Goal: Information Seeking & Learning: Learn about a topic

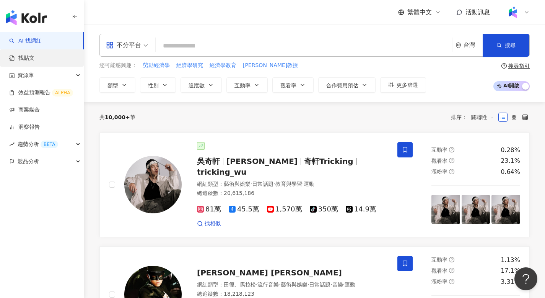
click at [34, 55] on link "找貼文" at bounding box center [21, 58] width 25 height 8
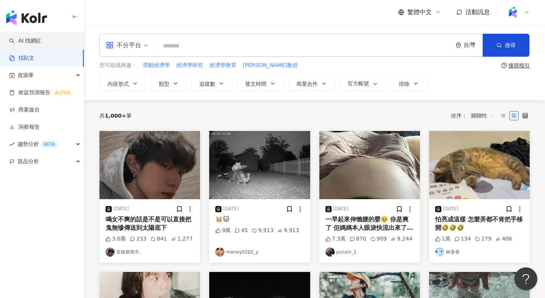
click at [38, 37] on link "AI 找網紅" at bounding box center [25, 41] width 32 height 8
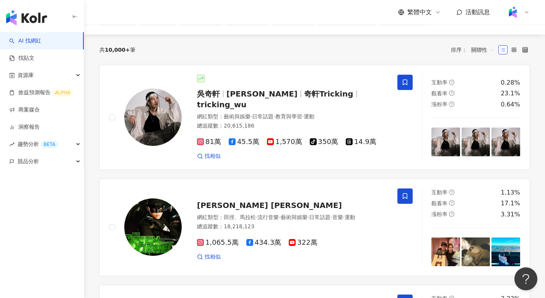
scroll to position [68, 0]
click at [232, 200] on span "[PERSON_NAME] [PERSON_NAME]" at bounding box center [269, 204] width 145 height 9
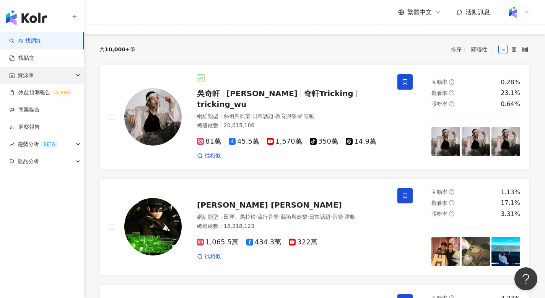
click at [29, 76] on span "資源庫" at bounding box center [26, 75] width 16 height 17
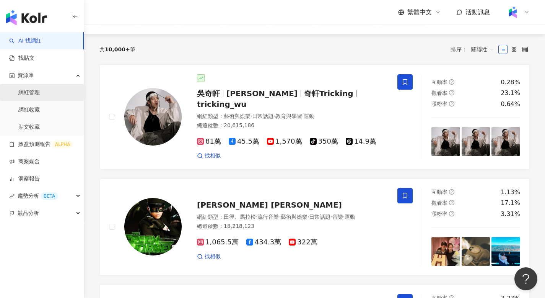
click at [32, 93] on link "網紅管理" at bounding box center [28, 93] width 21 height 8
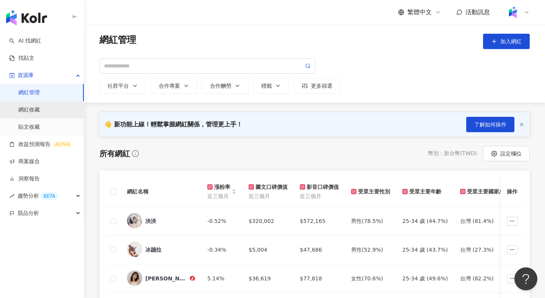
click at [39, 110] on link "網紅收藏" at bounding box center [28, 110] width 21 height 8
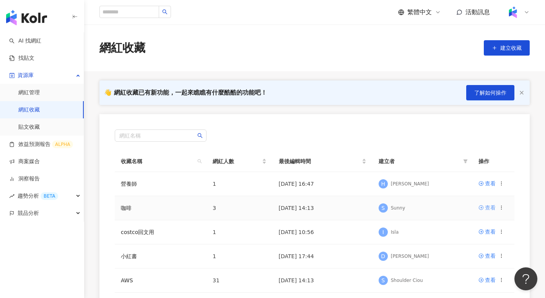
click at [489, 208] on div "查看" at bounding box center [490, 207] width 11 height 8
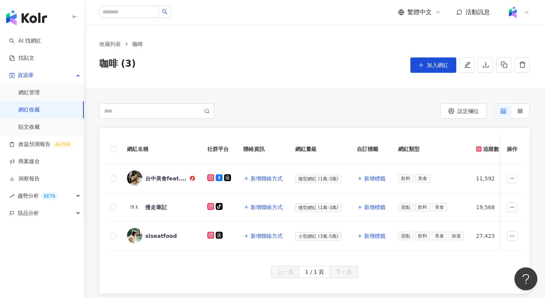
click at [349, 71] on div "咖啡 (3) 加入網紅" at bounding box center [314, 64] width 430 height 15
click at [345, 68] on div "咖啡 (3) 加入網紅" at bounding box center [314, 64] width 430 height 15
click at [40, 39] on link "AI 找網紅" at bounding box center [25, 41] width 32 height 8
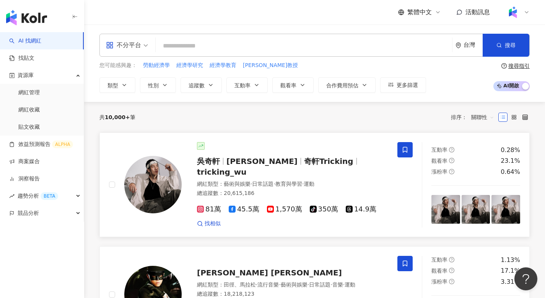
click at [239, 162] on span "[PERSON_NAME]" at bounding box center [261, 160] width 71 height 9
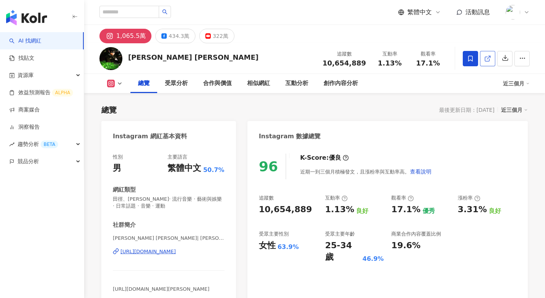
click at [489, 57] on line at bounding box center [488, 57] width 3 height 3
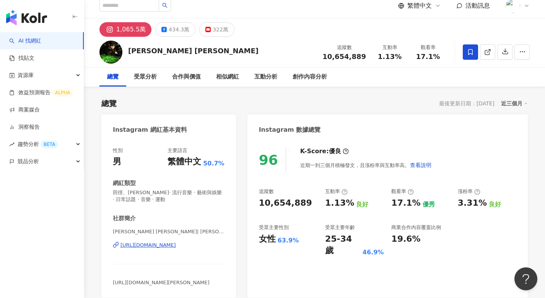
scroll to position [5, 0]
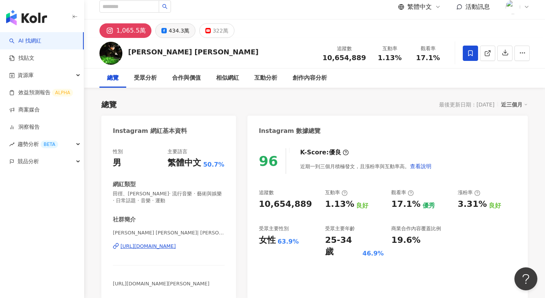
click at [173, 32] on div "434.3萬" at bounding box center [179, 30] width 21 height 11
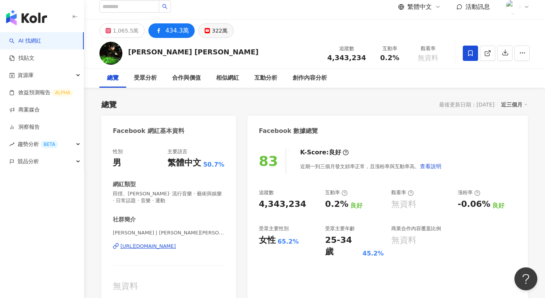
click at [212, 32] on div "322萬" at bounding box center [220, 30] width 16 height 11
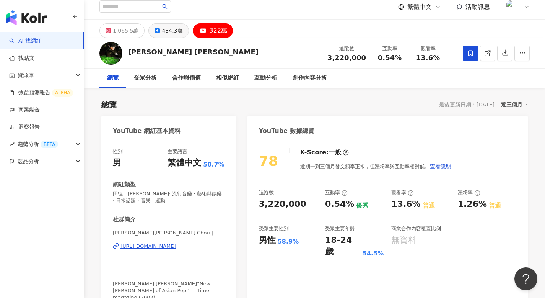
click at [165, 31] on div "434.3萬" at bounding box center [172, 30] width 21 height 11
click at [113, 28] on div "1,065.5萬" at bounding box center [126, 30] width 26 height 11
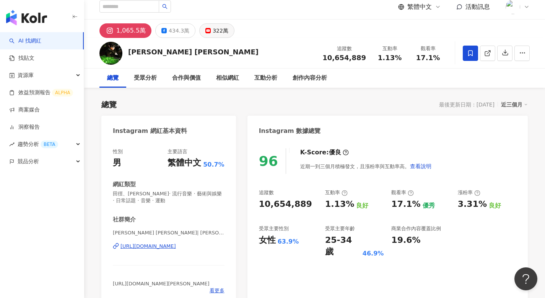
click at [213, 27] on div "322萬" at bounding box center [221, 30] width 16 height 11
click at [214, 30] on div "322萬" at bounding box center [221, 30] width 16 height 11
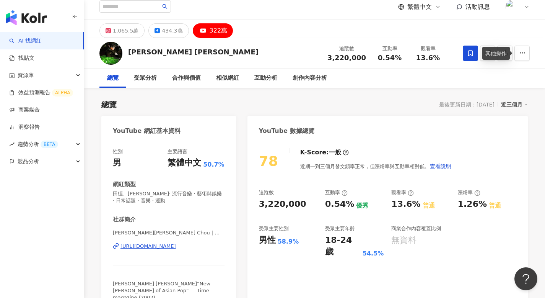
click at [530, 53] on div "Jay Chou 周杰倫 追蹤數 3,220,000 互動率 0.54% 觀看率 13.6%" at bounding box center [314, 53] width 461 height 30
click at [519, 54] on icon "button" at bounding box center [522, 52] width 7 height 7
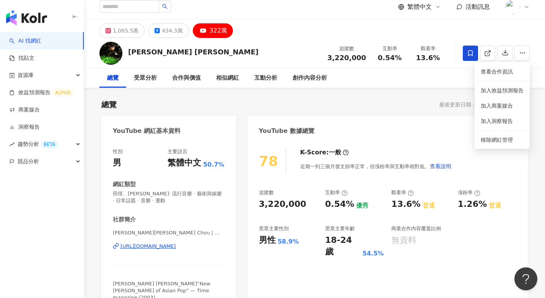
click at [500, 31] on div "1,065.5萬 434.3萬 322萬" at bounding box center [314, 29] width 461 height 18
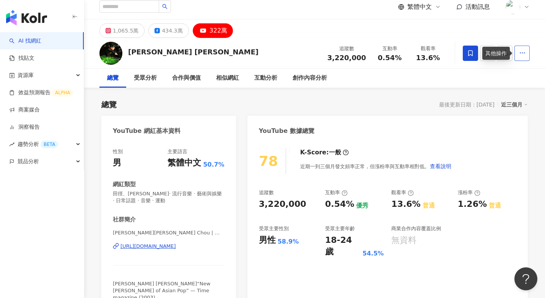
click at [529, 54] on button "button" at bounding box center [522, 53] width 15 height 15
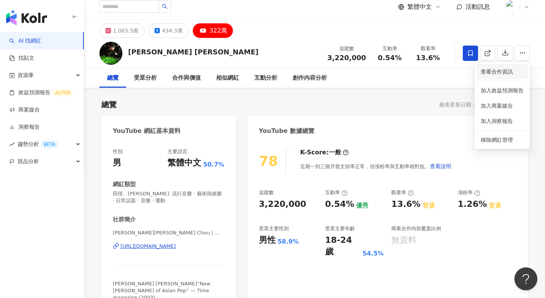
click at [510, 70] on span "查看合作資訊" at bounding box center [502, 71] width 43 height 8
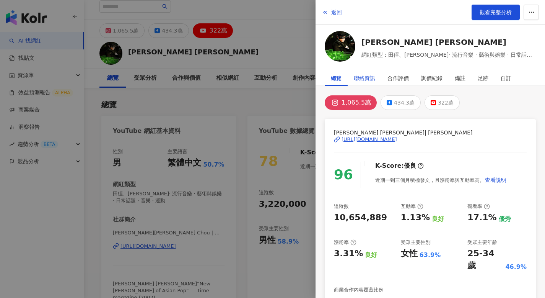
click at [363, 73] on div "聯絡資訊" at bounding box center [364, 77] width 21 height 15
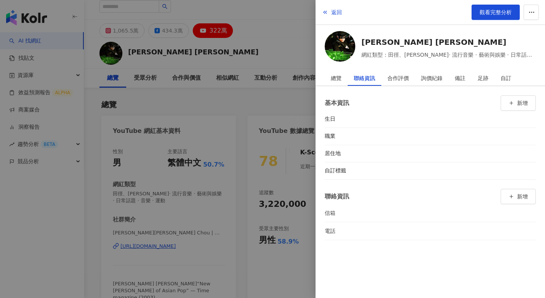
click at [234, 84] on div at bounding box center [272, 149] width 545 height 298
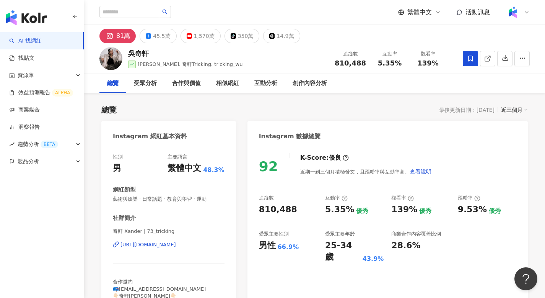
click at [41, 38] on link "AI 找網紅" at bounding box center [25, 41] width 32 height 8
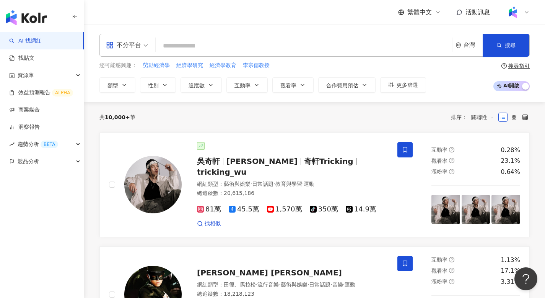
click at [480, 117] on span "關聯性" at bounding box center [482, 117] width 23 height 12
